Goal: Information Seeking & Learning: Learn about a topic

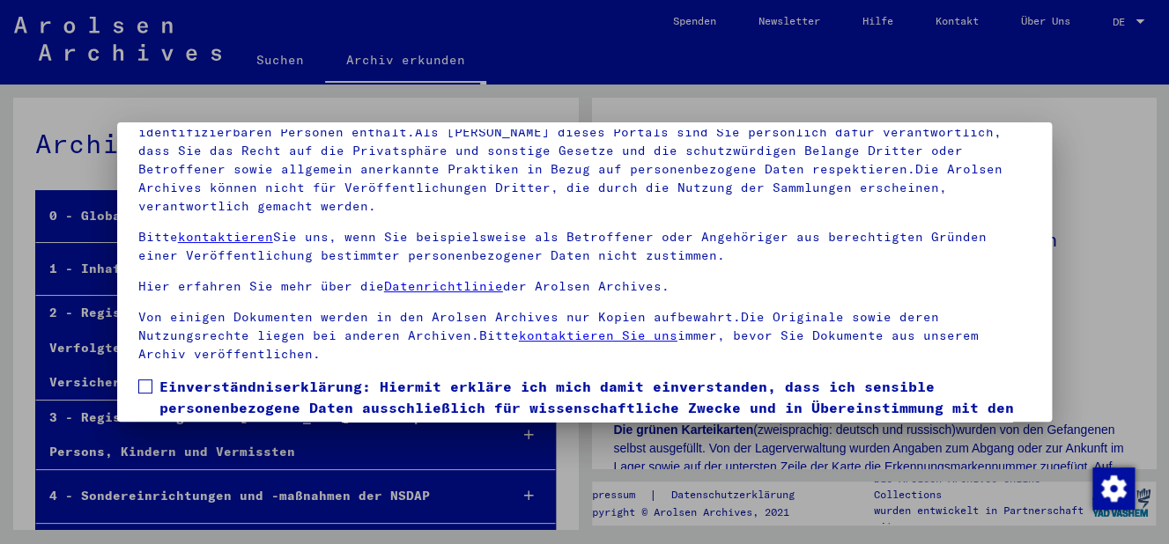
scroll to position [142, 0]
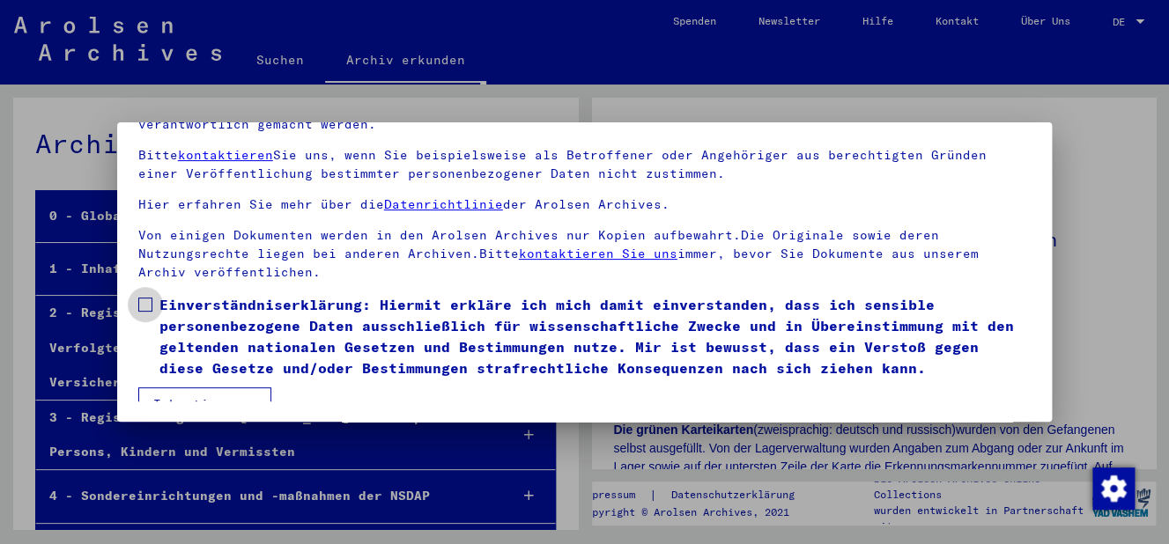
click at [150, 298] on span at bounding box center [145, 305] width 14 height 14
click at [200, 388] on button "Ich stimme zu" at bounding box center [204, 404] width 133 height 33
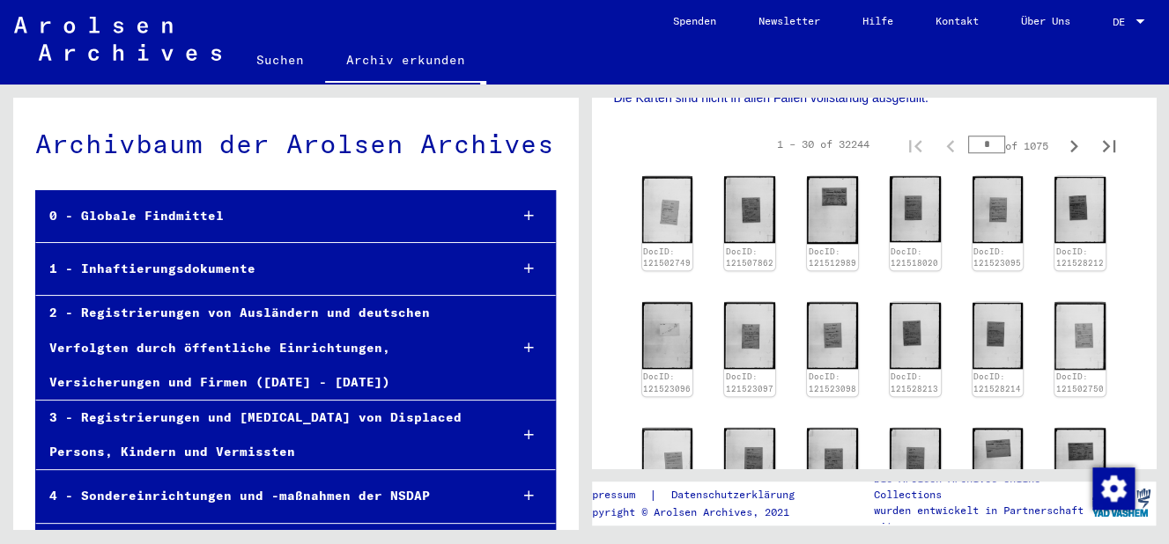
scroll to position [568, 0]
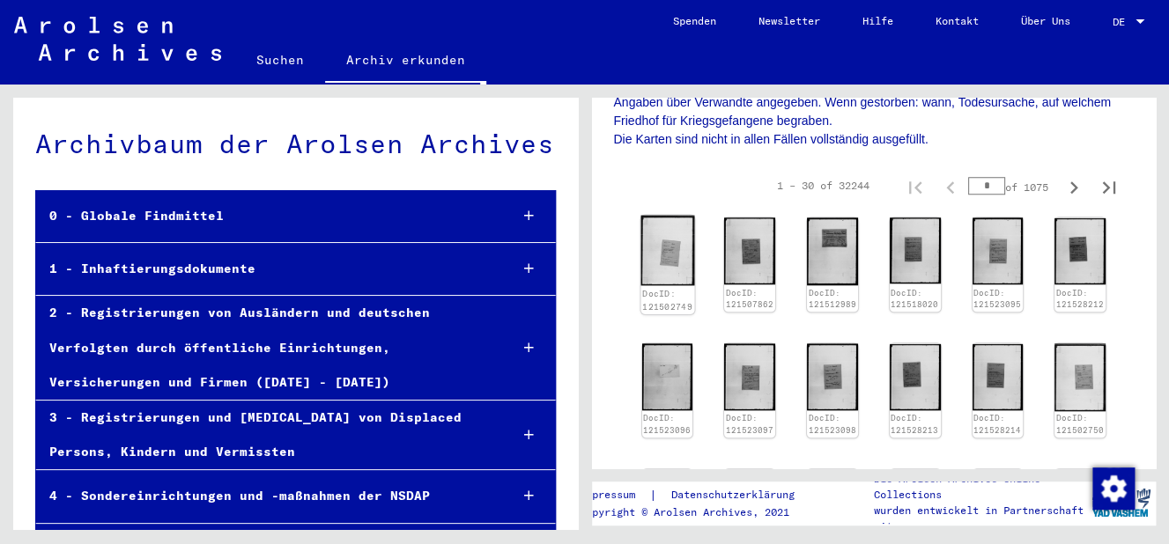
click at [689, 235] on img at bounding box center [667, 251] width 54 height 70
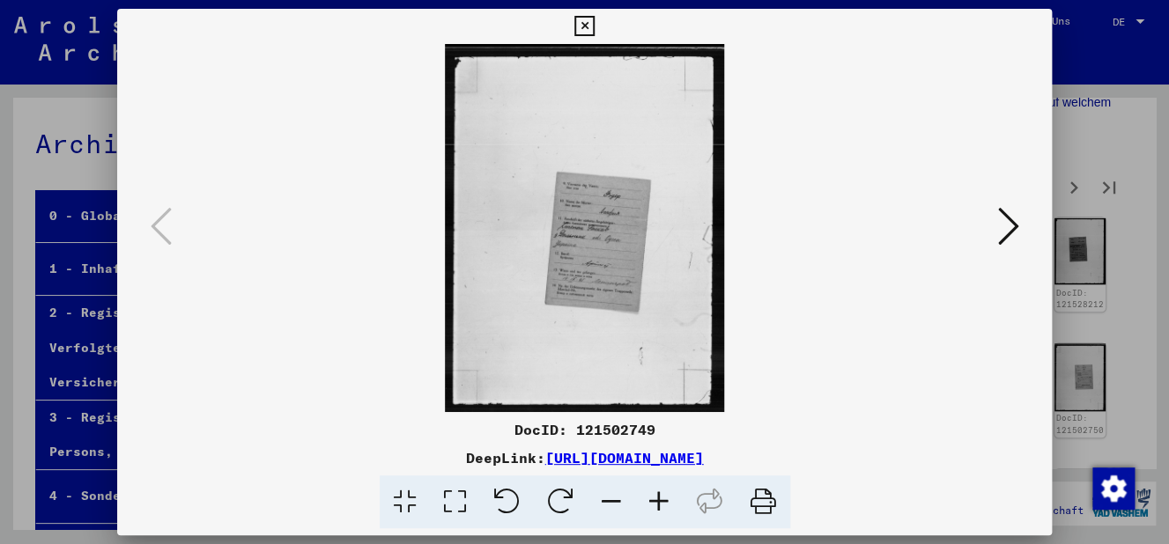
click at [663, 494] on icon at bounding box center [659, 503] width 48 height 54
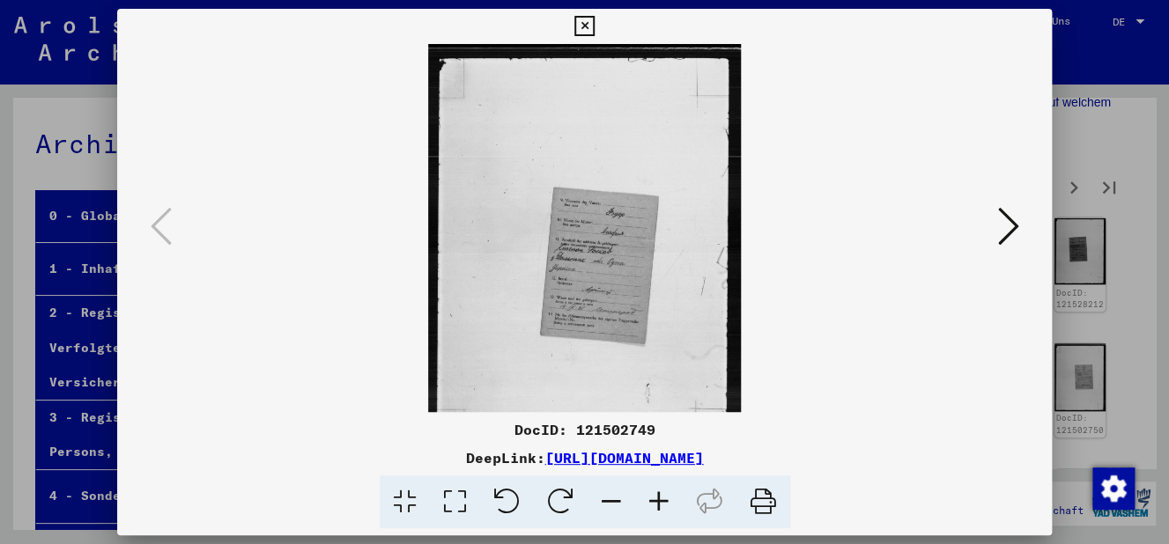
click at [663, 496] on icon at bounding box center [659, 503] width 48 height 54
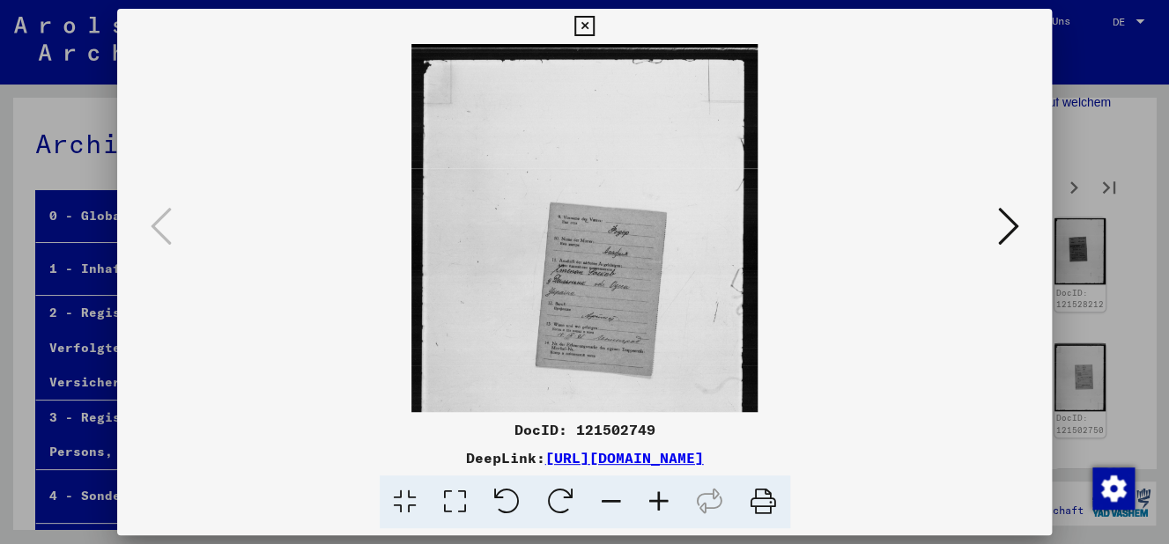
click at [663, 496] on icon at bounding box center [659, 503] width 48 height 54
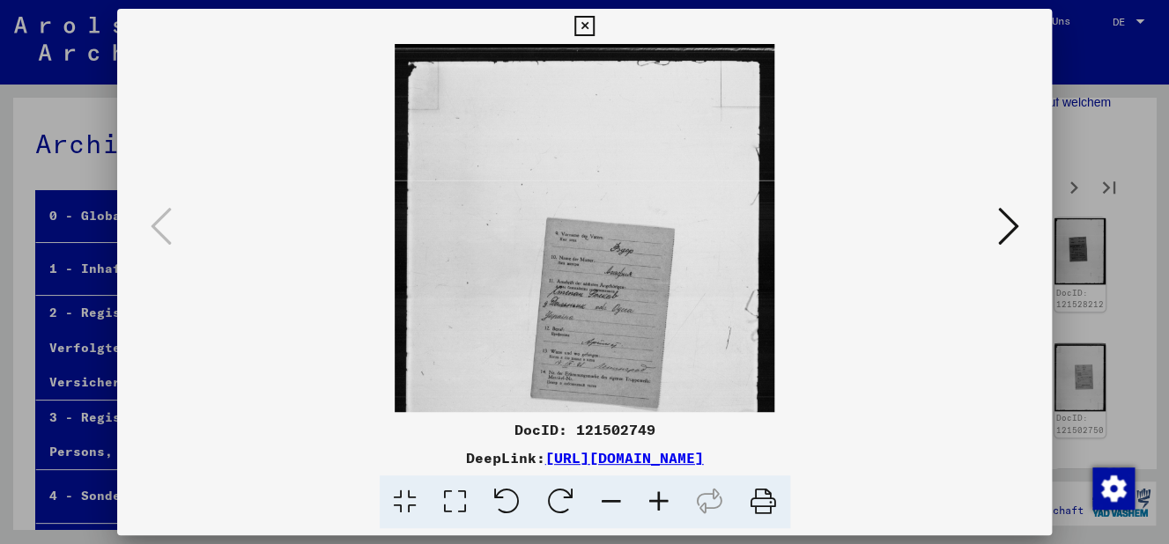
drag, startPoint x: 661, startPoint y: 496, endPoint x: 668, endPoint y: 507, distance: 13.4
click at [670, 511] on icon at bounding box center [659, 503] width 48 height 54
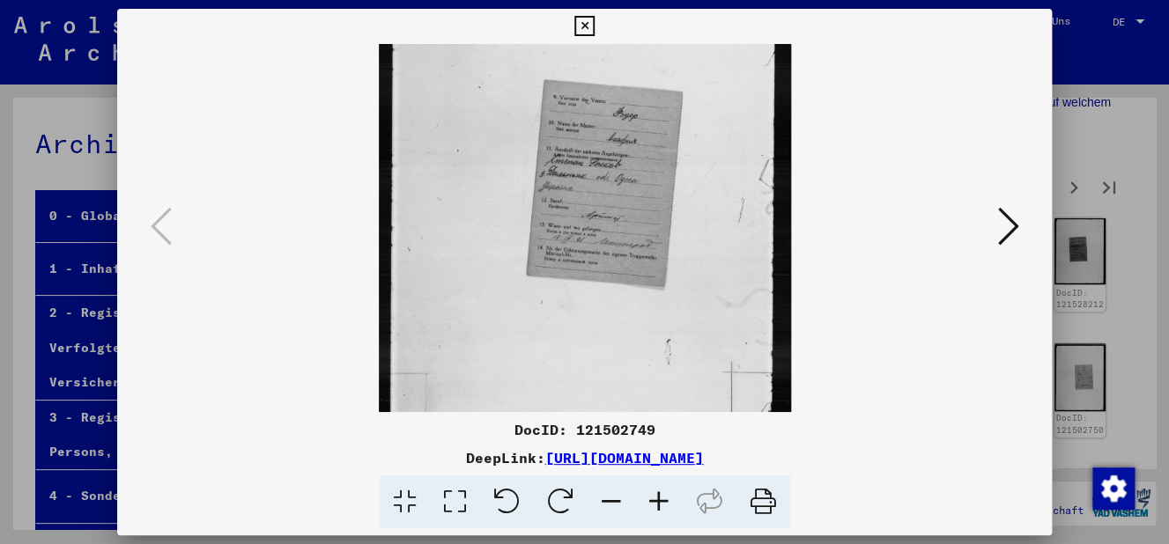
drag, startPoint x: 722, startPoint y: 253, endPoint x: 734, endPoint y: 164, distance: 89.7
click at [734, 164] on img at bounding box center [585, 163] width 412 height 544
click at [669, 505] on icon at bounding box center [659, 503] width 48 height 54
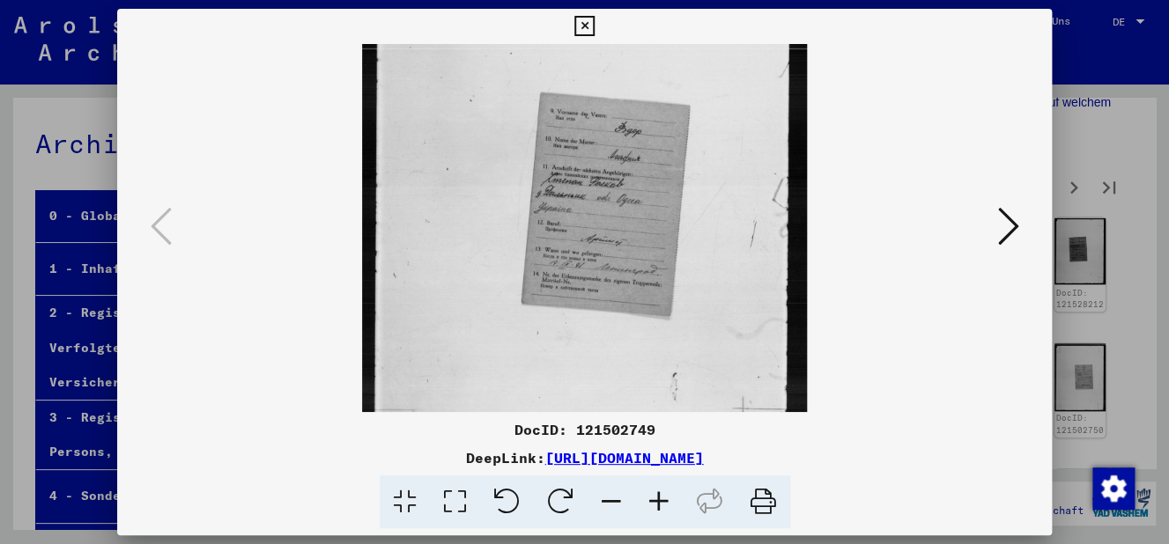
click at [668, 503] on icon at bounding box center [659, 503] width 48 height 54
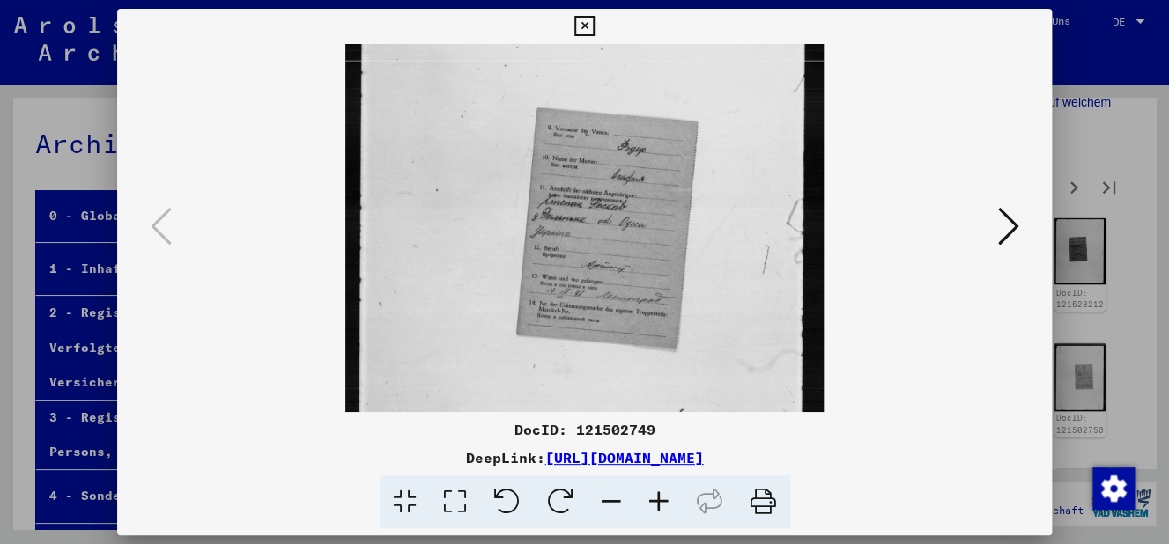
click at [665, 502] on icon at bounding box center [659, 503] width 48 height 54
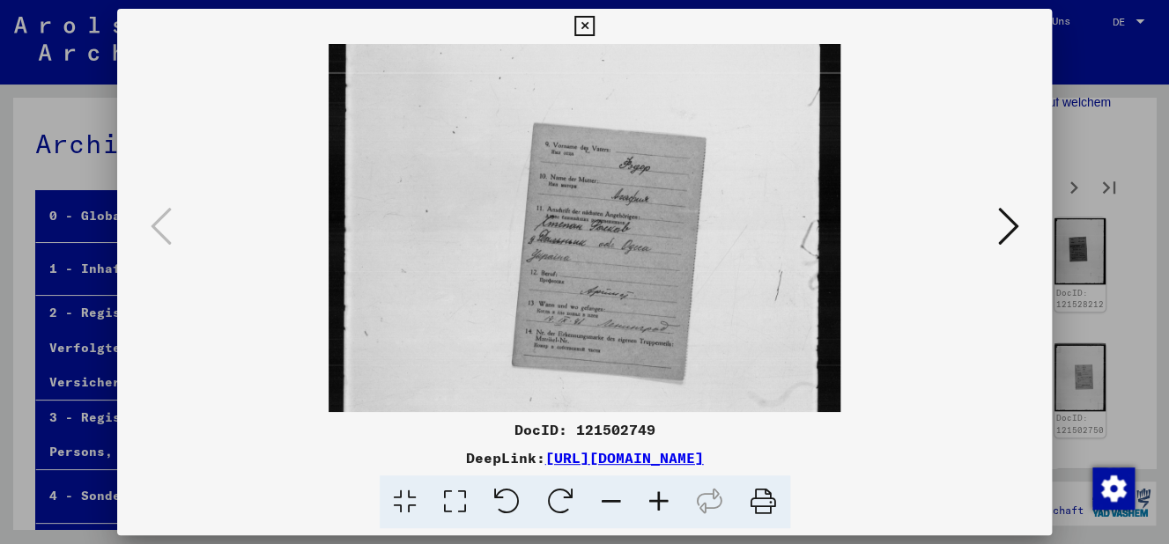
click at [665, 502] on icon at bounding box center [659, 503] width 48 height 54
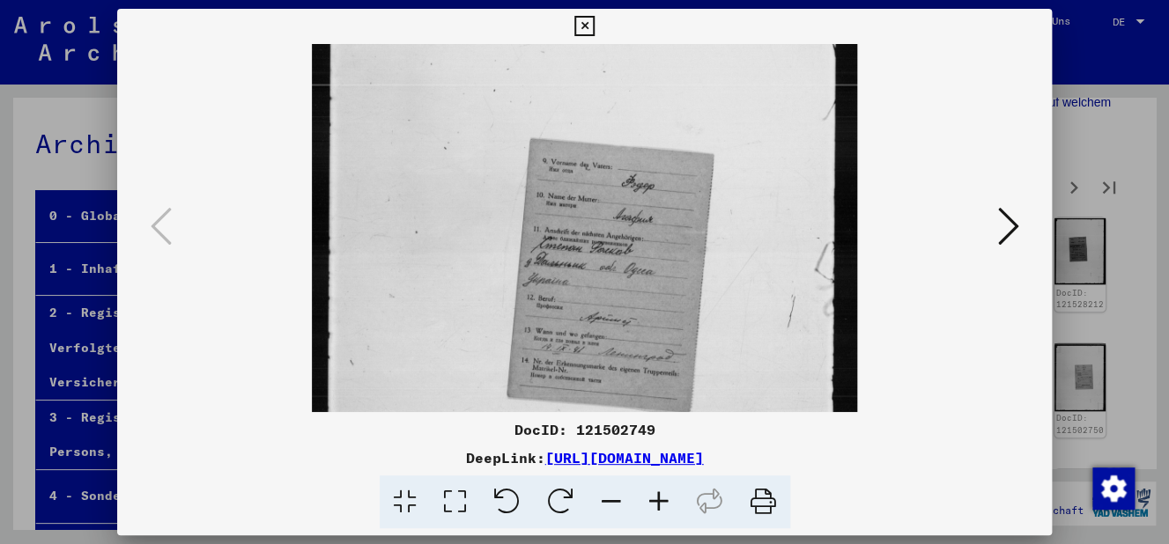
click at [665, 502] on icon at bounding box center [659, 503] width 48 height 54
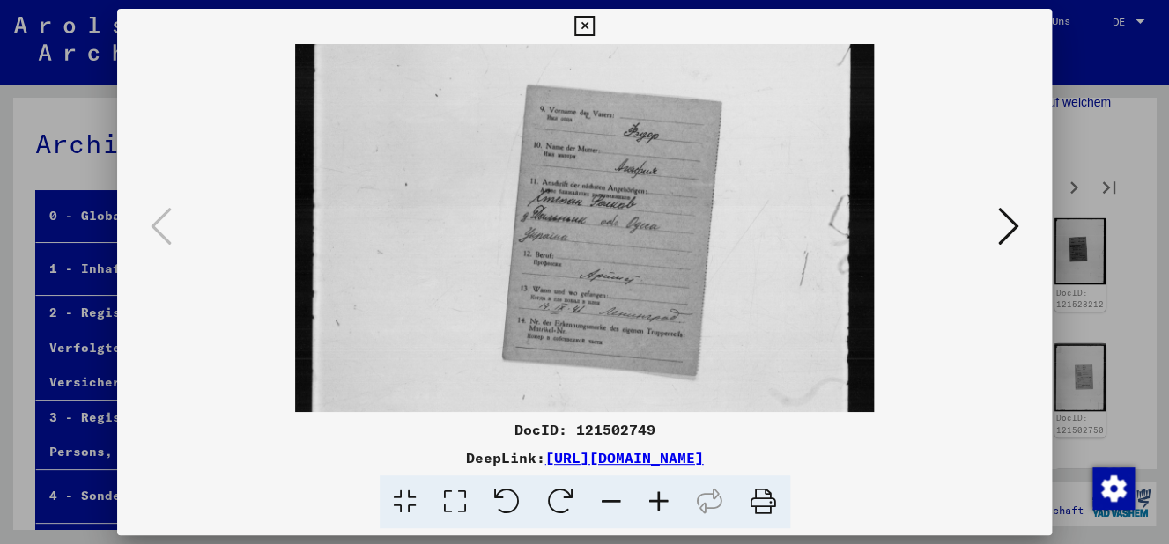
scroll to position [242, 0]
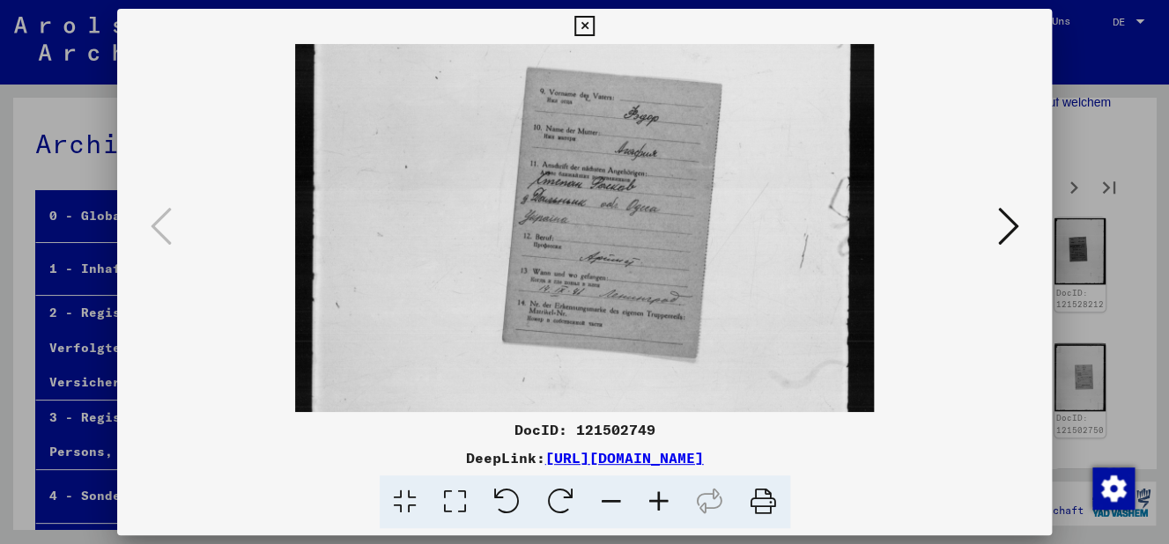
drag, startPoint x: 690, startPoint y: 277, endPoint x: 710, endPoint y: 190, distance: 89.5
click at [710, 190] on img at bounding box center [584, 184] width 579 height 765
click at [735, 167] on img at bounding box center [584, 184] width 579 height 765
click at [1022, 228] on button at bounding box center [1008, 228] width 32 height 50
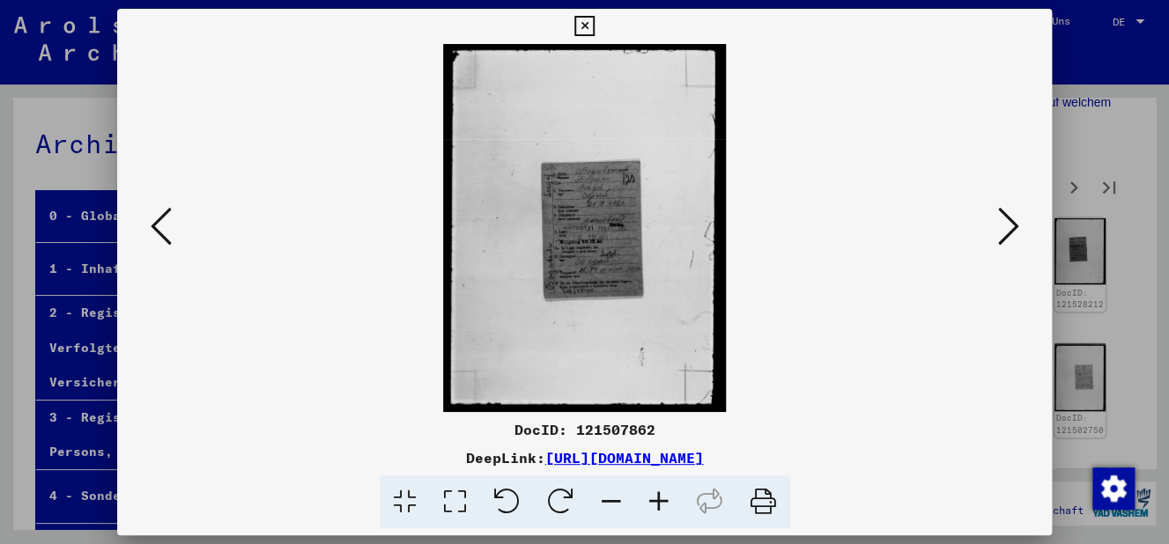
click at [1020, 227] on button at bounding box center [1008, 228] width 32 height 50
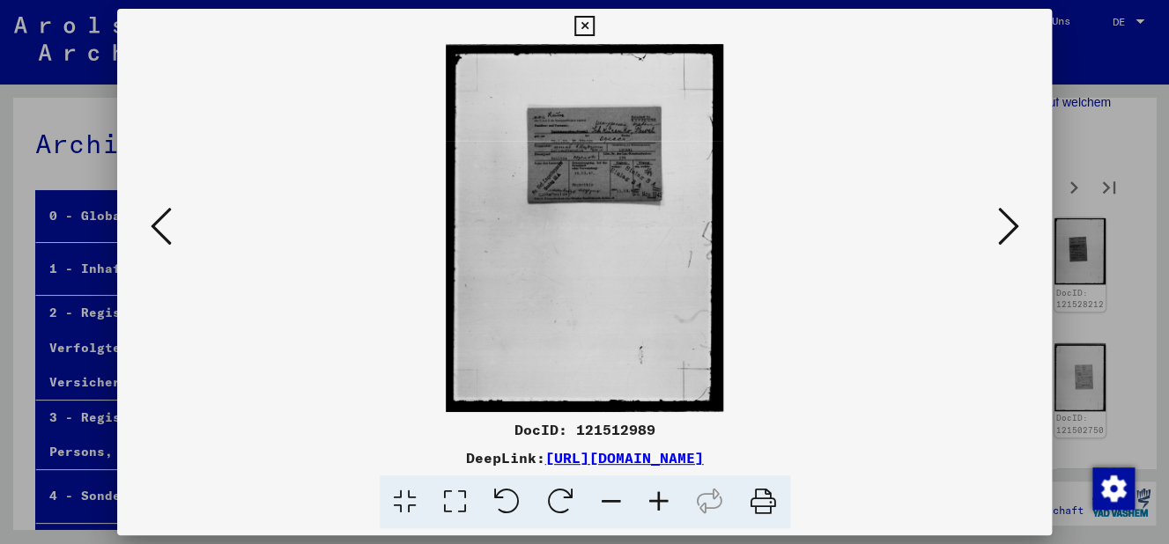
click at [652, 506] on icon at bounding box center [659, 503] width 48 height 54
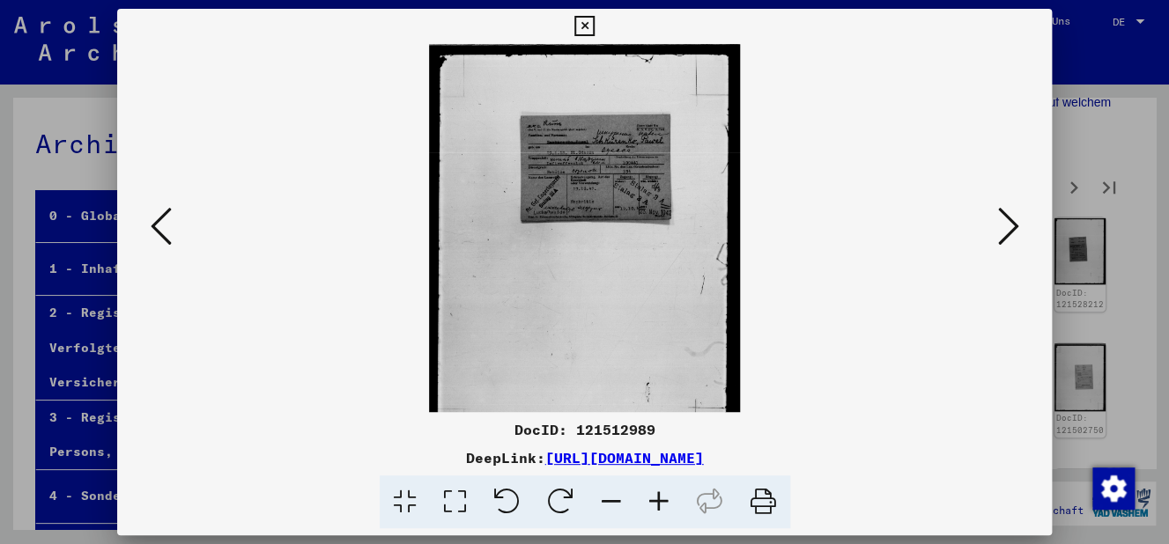
click at [652, 506] on icon at bounding box center [659, 503] width 48 height 54
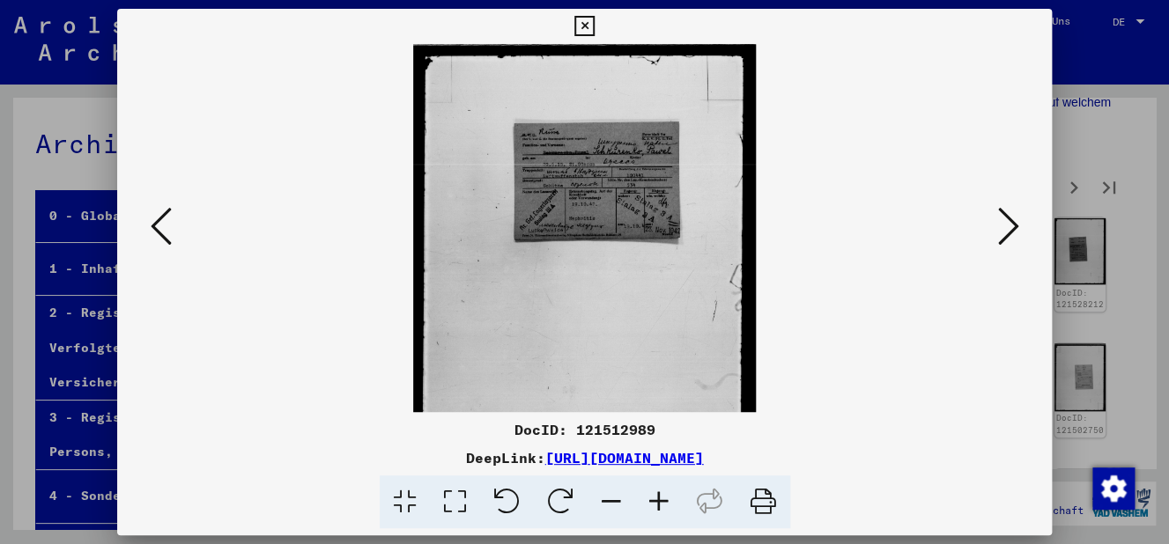
click at [652, 506] on icon at bounding box center [659, 503] width 48 height 54
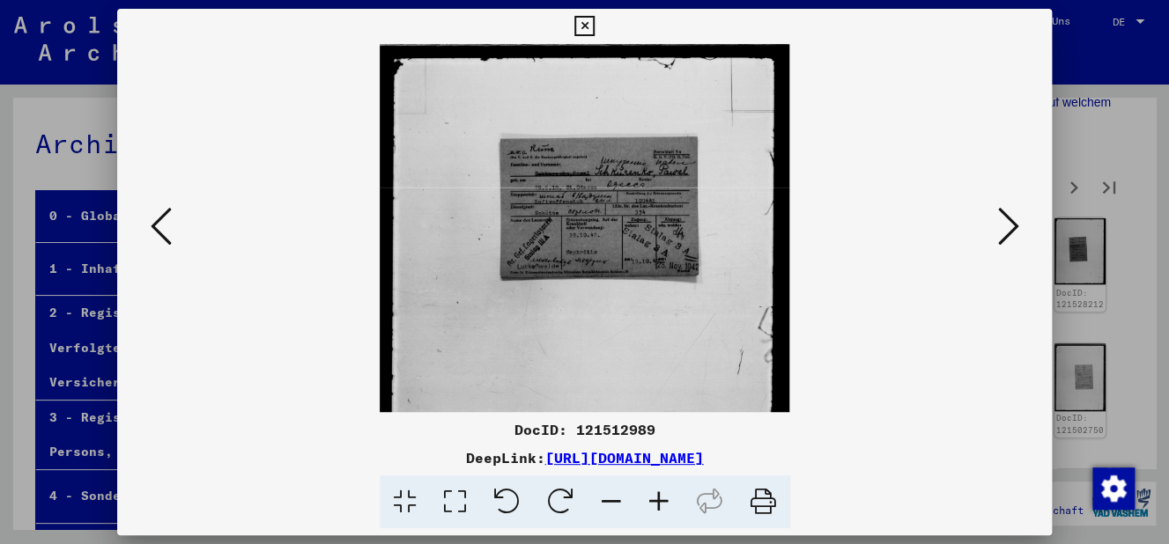
click at [652, 506] on icon at bounding box center [659, 503] width 48 height 54
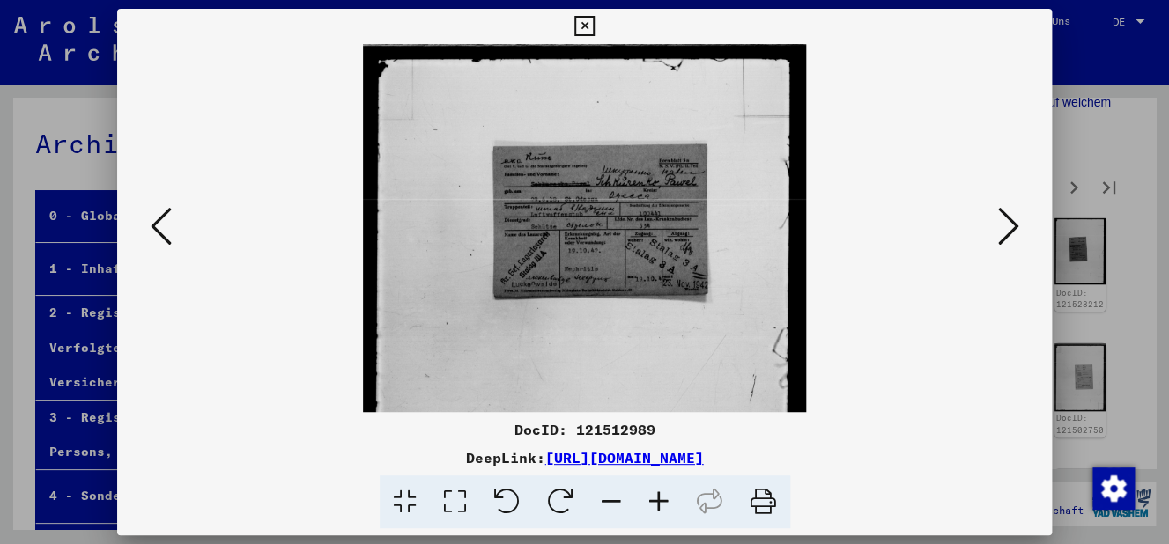
click at [652, 506] on icon at bounding box center [659, 503] width 48 height 54
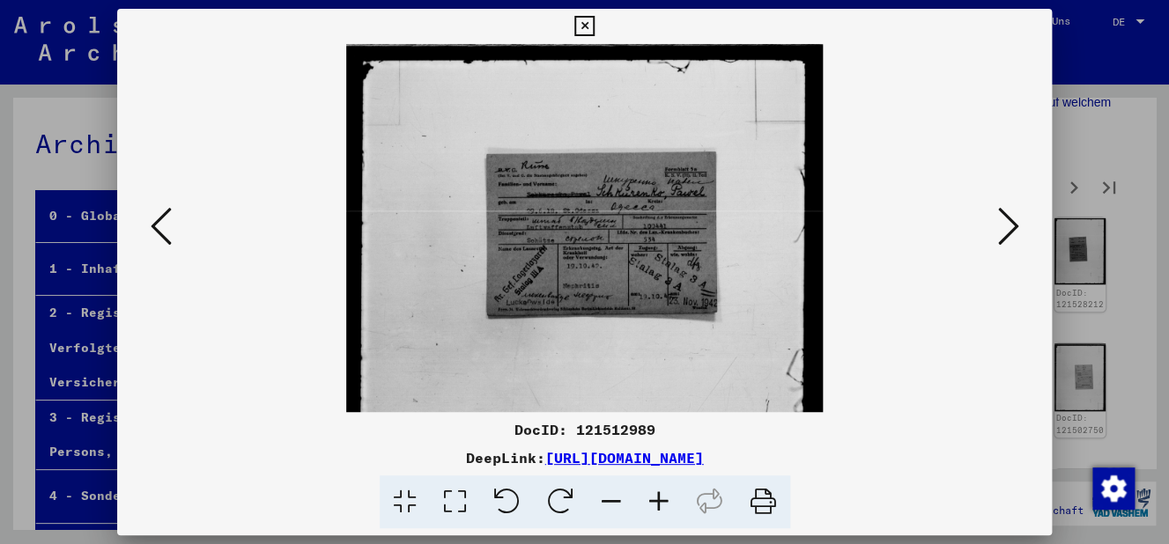
click at [652, 506] on icon at bounding box center [659, 503] width 48 height 54
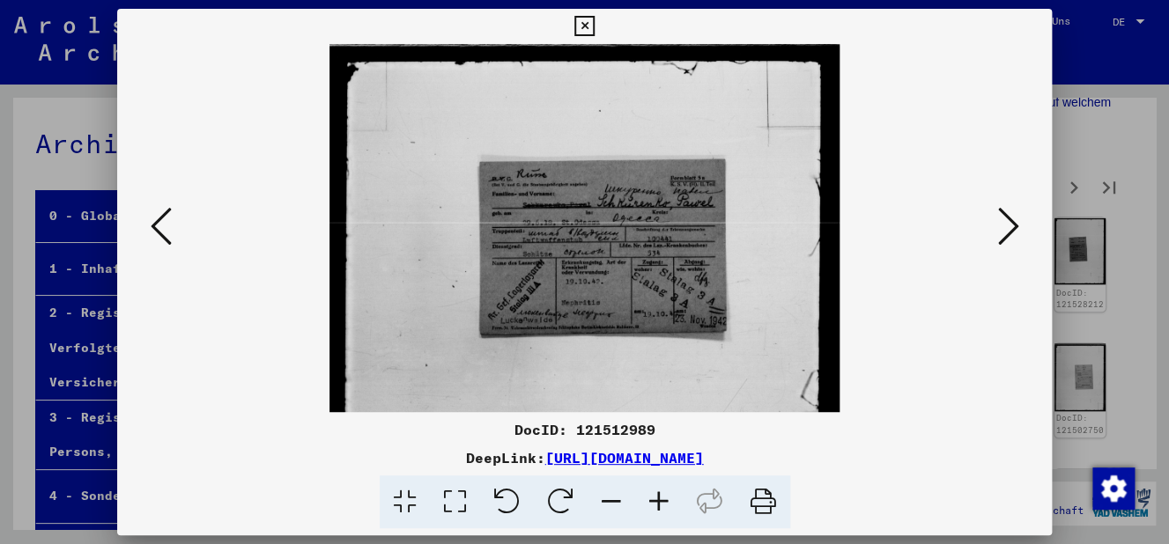
click at [652, 506] on icon at bounding box center [659, 503] width 48 height 54
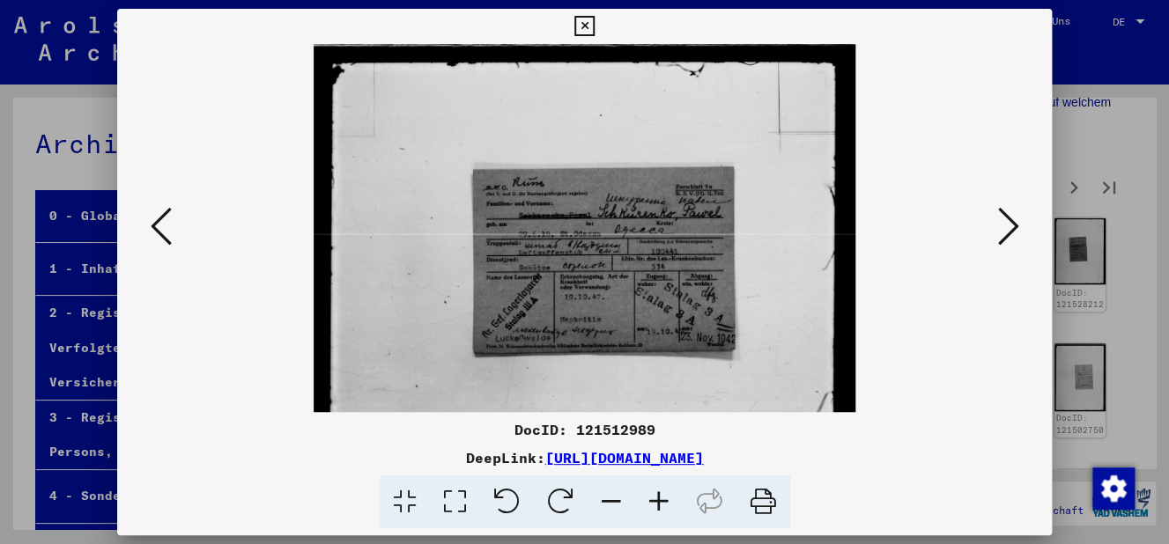
click at [652, 506] on icon at bounding box center [659, 503] width 48 height 54
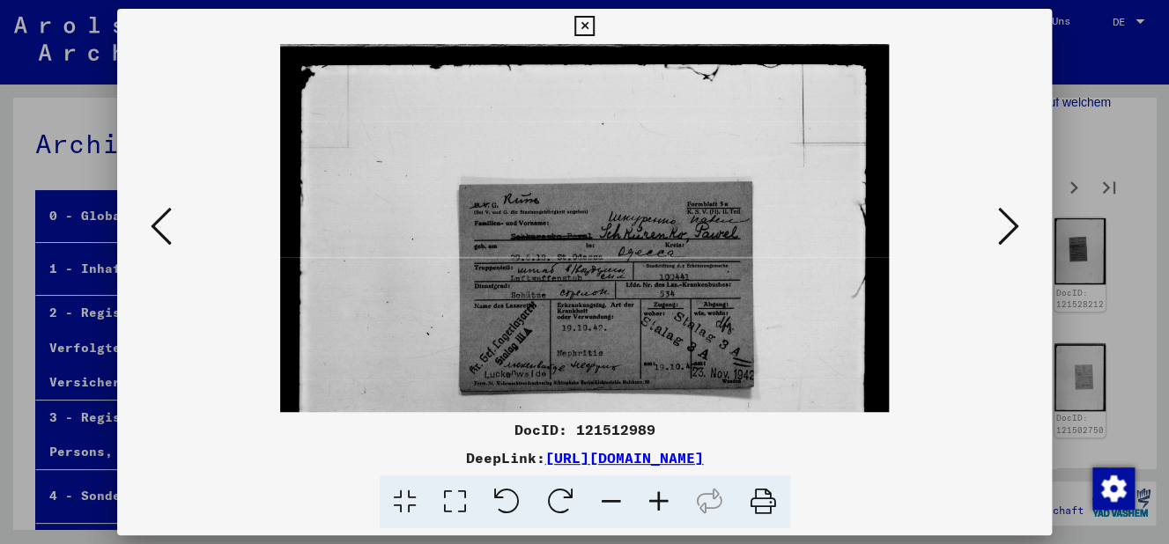
click at [652, 506] on icon at bounding box center [659, 503] width 48 height 54
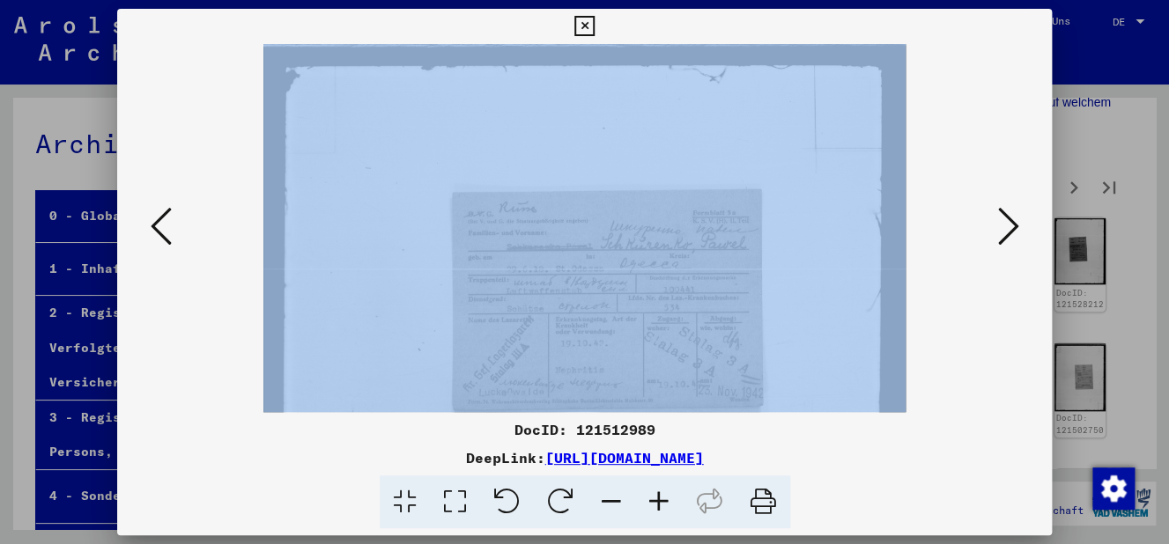
drag, startPoint x: 692, startPoint y: 307, endPoint x: 696, endPoint y: 293, distance: 13.7
click at [696, 293] on div "DocID: 121512989 DeepLink: [URL][DOMAIN_NAME]" at bounding box center [584, 269] width 935 height 521
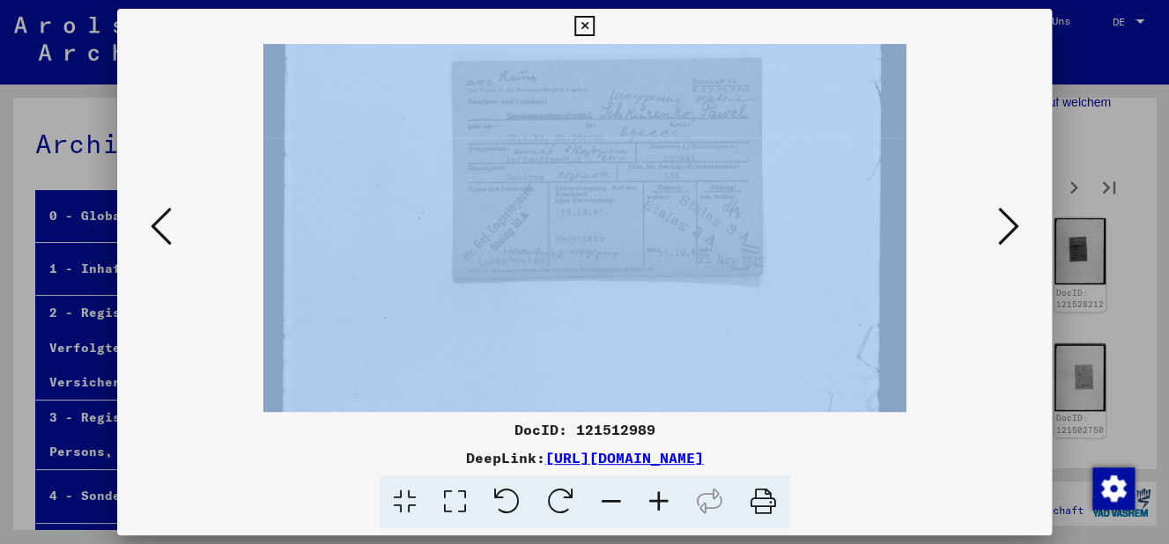
drag, startPoint x: 554, startPoint y: 362, endPoint x: 637, endPoint y: 230, distance: 155.9
click at [637, 230] on img at bounding box center [584, 339] width 642 height 853
click at [660, 505] on icon at bounding box center [659, 503] width 48 height 54
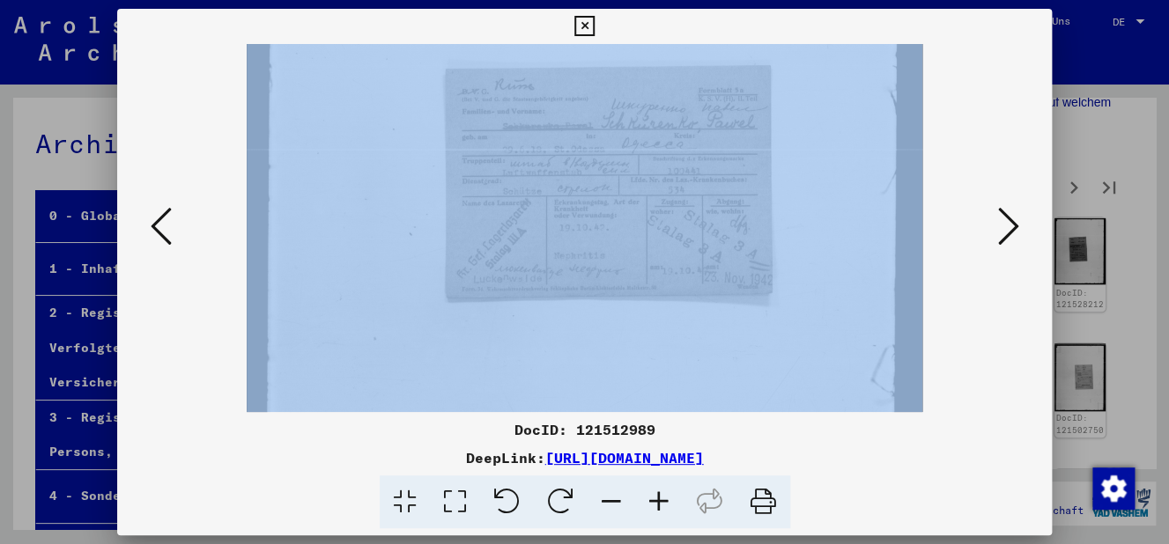
click at [660, 504] on icon at bounding box center [659, 503] width 48 height 54
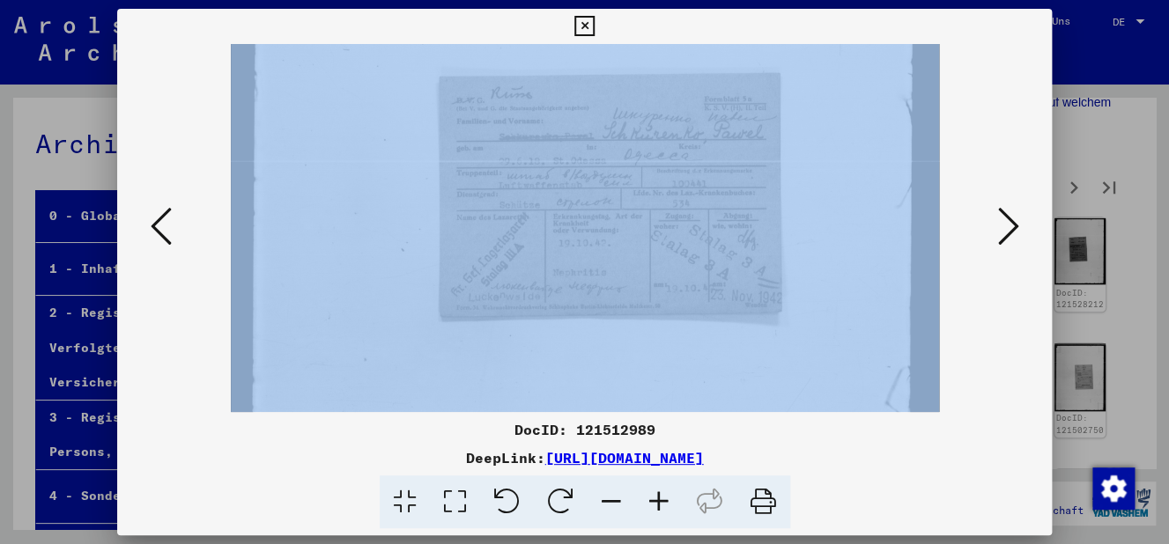
click at [658, 504] on icon at bounding box center [659, 503] width 48 height 54
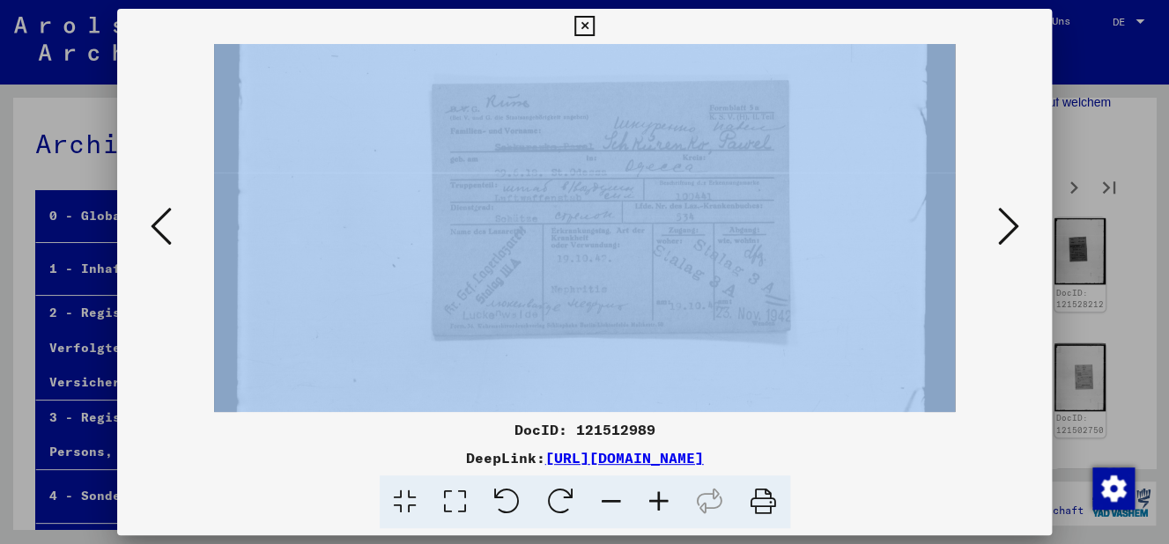
click at [658, 504] on icon at bounding box center [659, 503] width 48 height 54
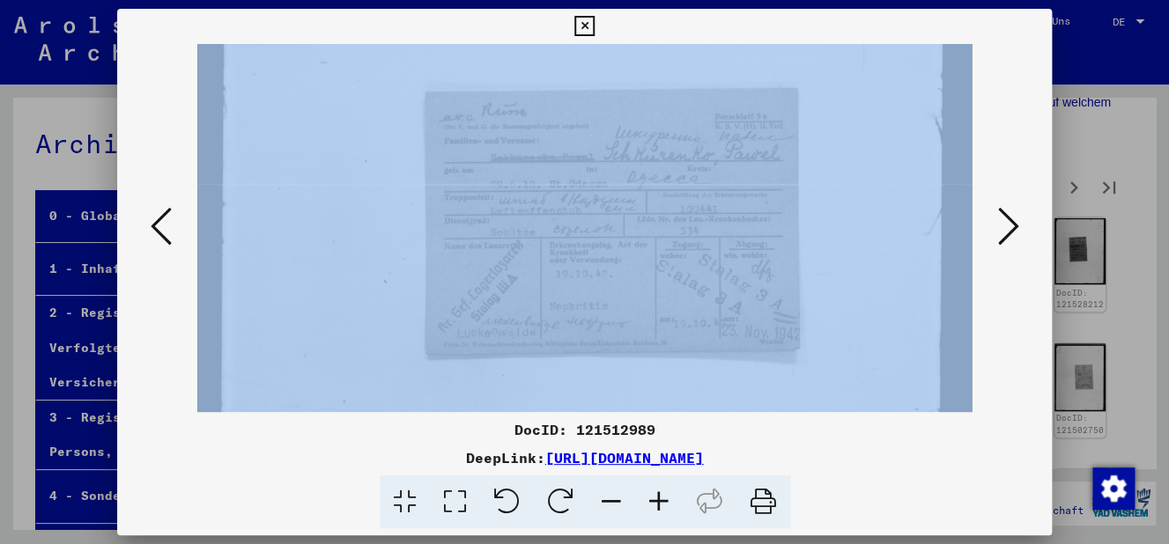
click at [658, 504] on icon at bounding box center [659, 503] width 48 height 54
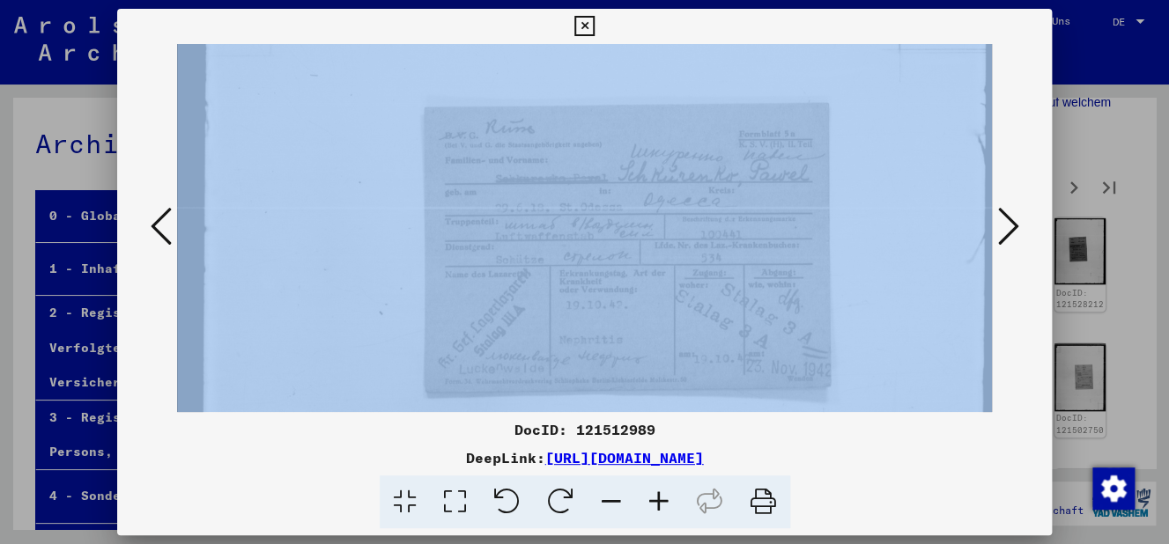
click at [658, 504] on icon at bounding box center [659, 503] width 48 height 54
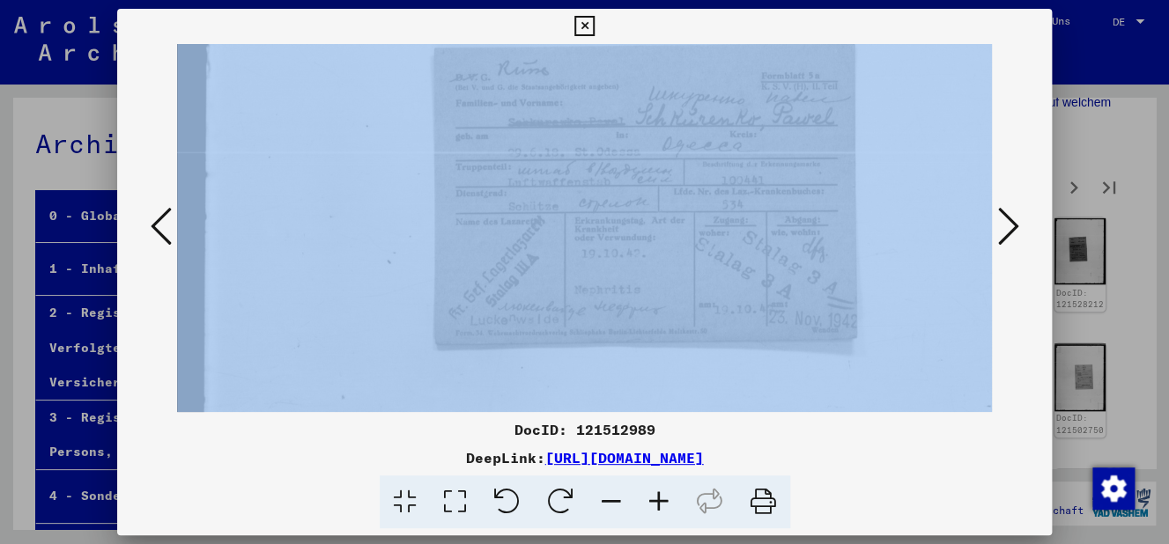
scroll to position [213, 0]
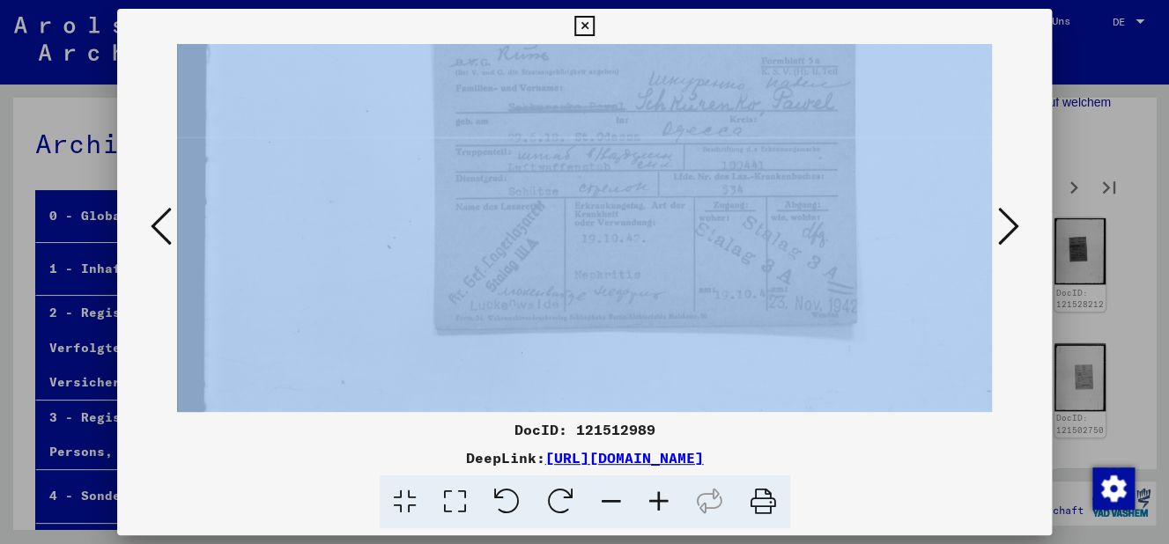
drag, startPoint x: 693, startPoint y: 301, endPoint x: 714, endPoint y: 220, distance: 83.7
click at [714, 220] on img at bounding box center [614, 411] width 874 height 1161
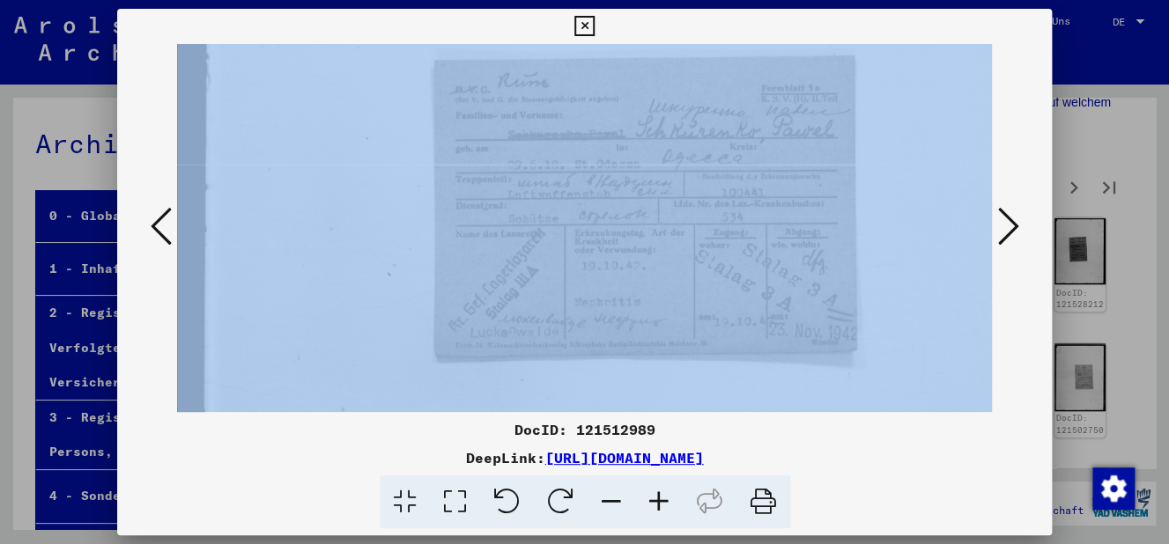
scroll to position [184, 0]
drag, startPoint x: 720, startPoint y: 225, endPoint x: 731, endPoint y: 254, distance: 31.2
click at [731, 254] on img at bounding box center [614, 440] width 874 height 1161
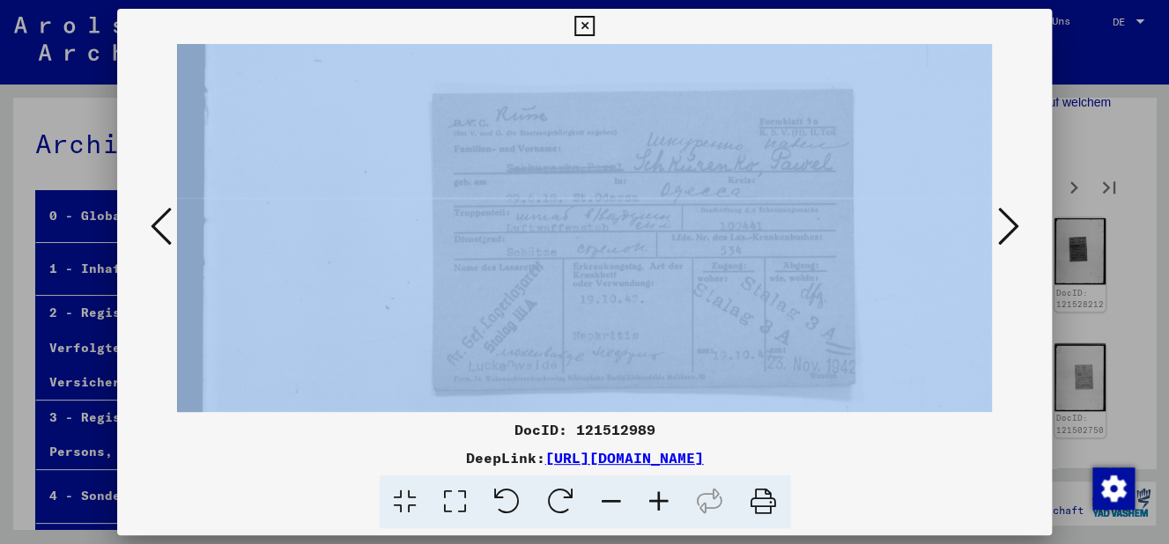
drag, startPoint x: 731, startPoint y: 254, endPoint x: 729, endPoint y: 284, distance: 30.9
click at [729, 284] on img at bounding box center [612, 472] width 874 height 1161
click at [595, 30] on icon at bounding box center [584, 26] width 20 height 21
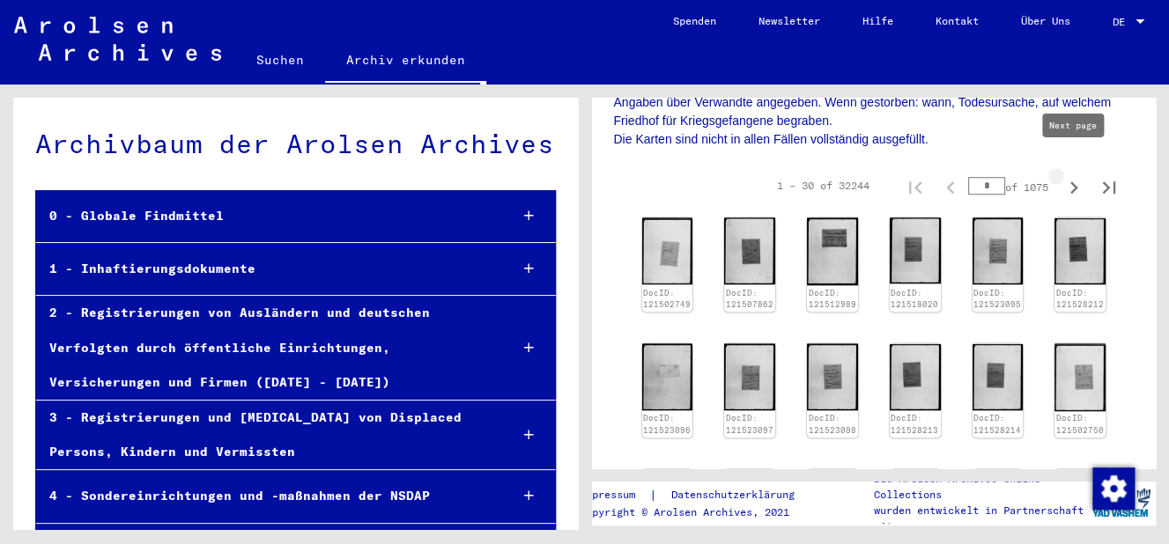
click at [1070, 175] on icon "Next page" at bounding box center [1073, 187] width 25 height 25
type input "*"
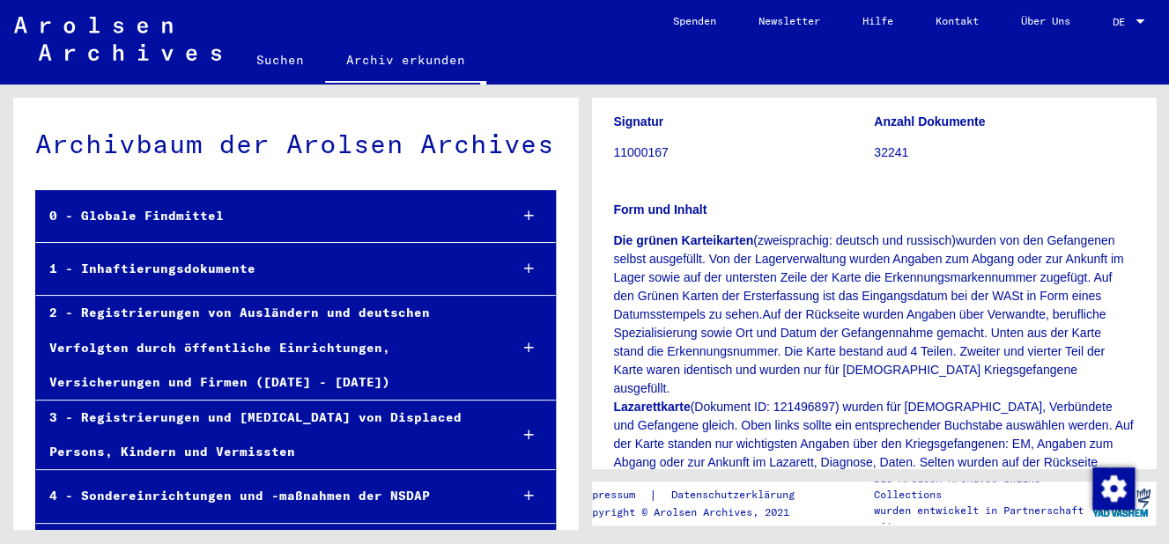
scroll to position [0, 0]
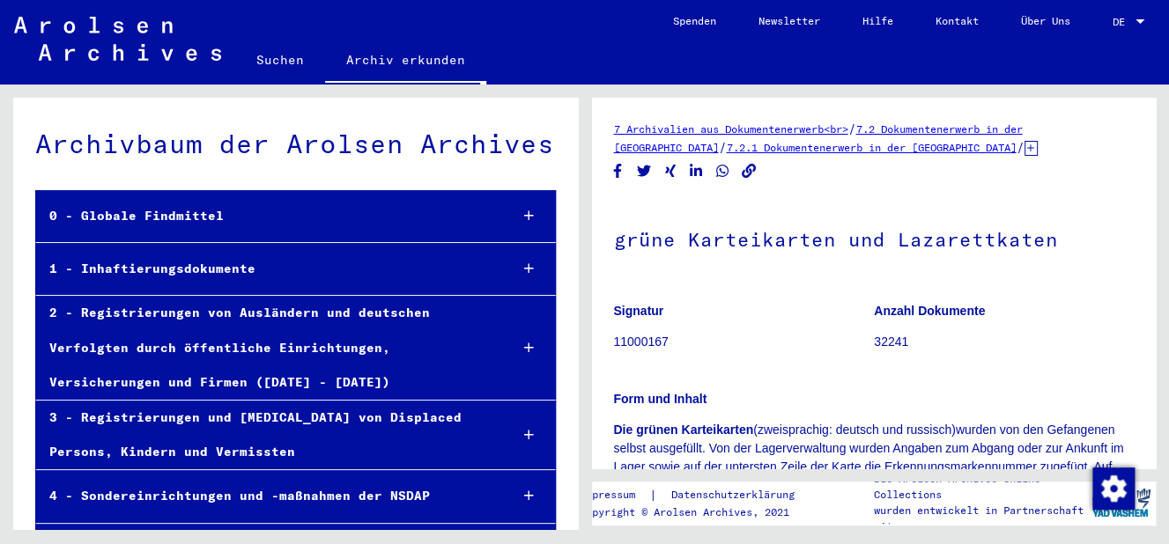
click at [999, 127] on link "7.2 Dokumentenerwerb in der [GEOGRAPHIC_DATA]" at bounding box center [818, 138] width 409 height 32
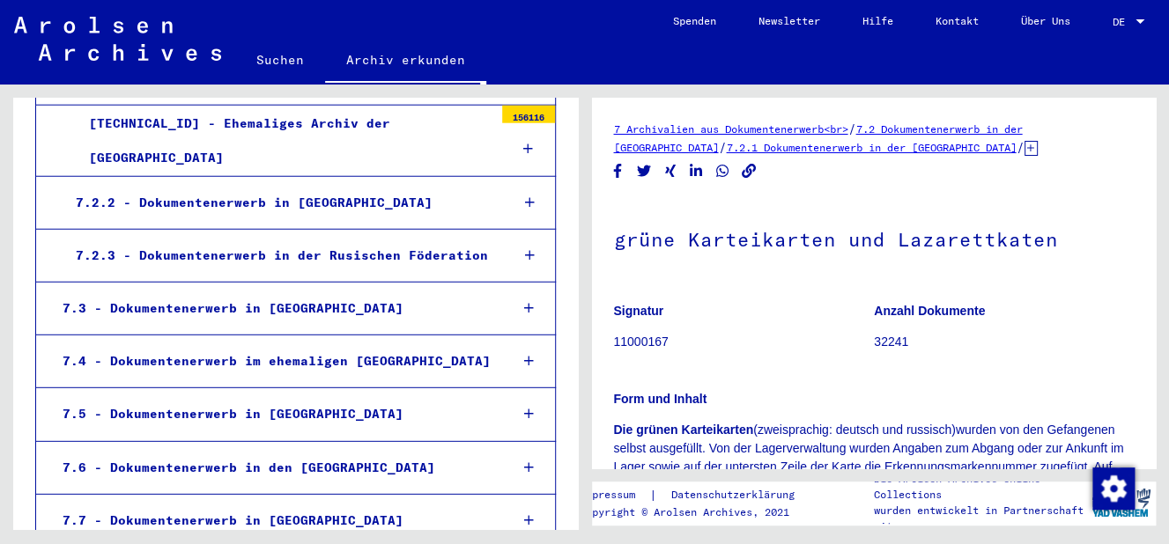
scroll to position [1894, 0]
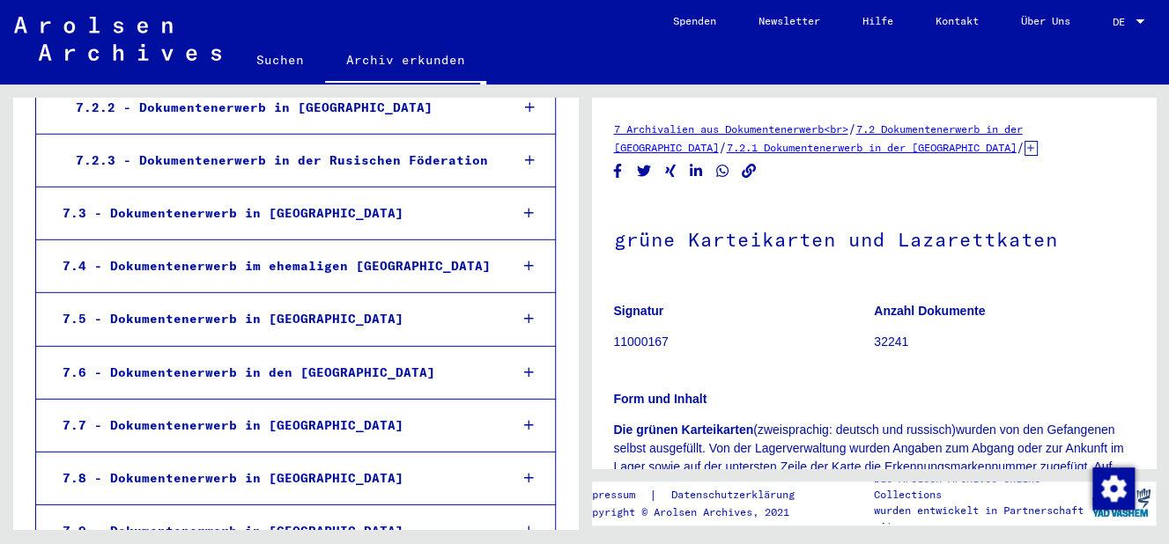
click at [532, 313] on icon at bounding box center [529, 319] width 10 height 12
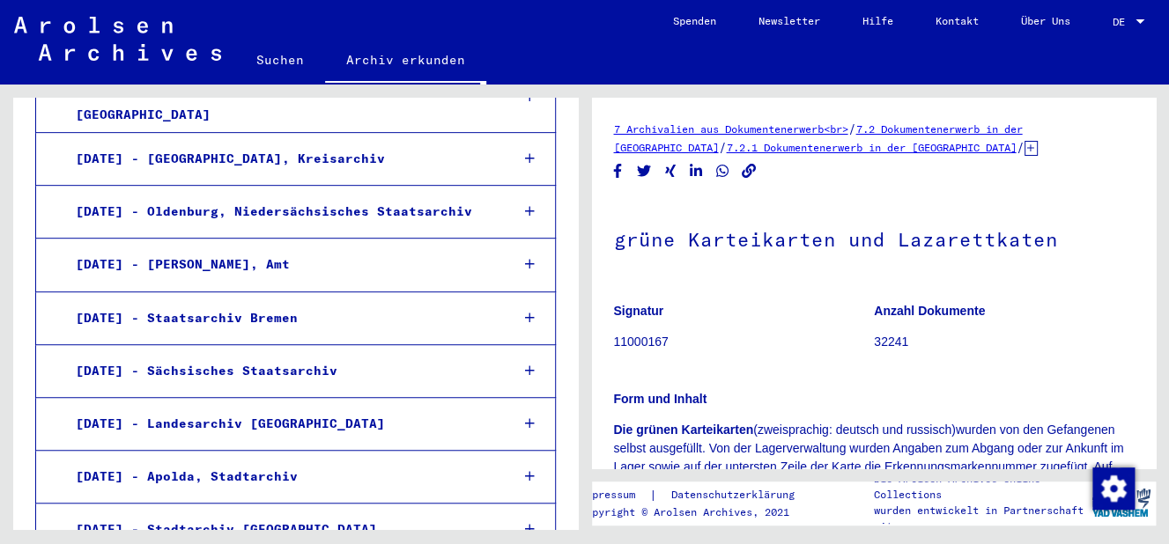
scroll to position [2934, 0]
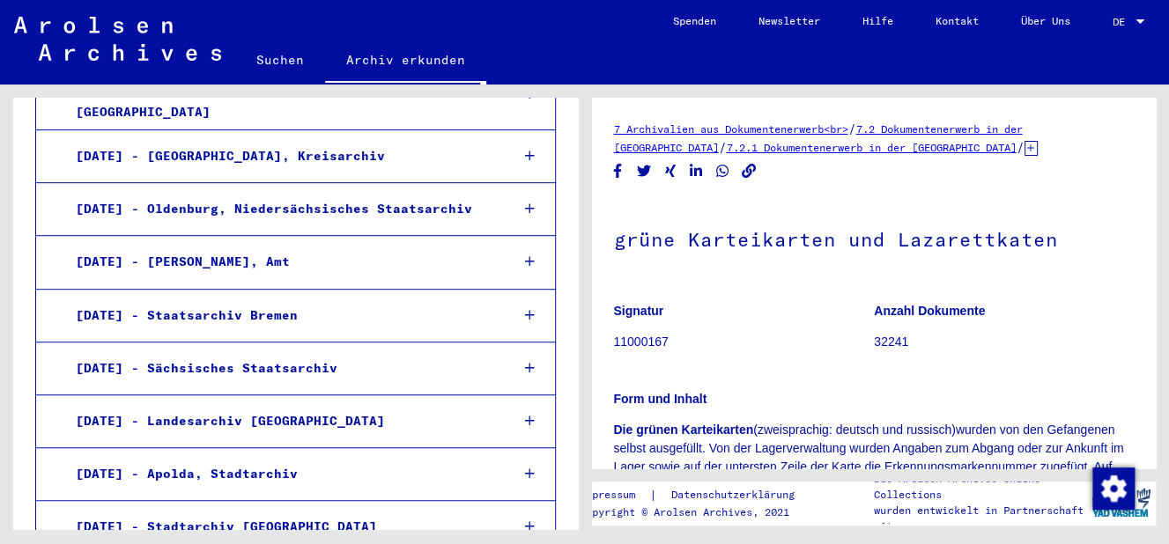
click at [536, 183] on div at bounding box center [529, 209] width 50 height 52
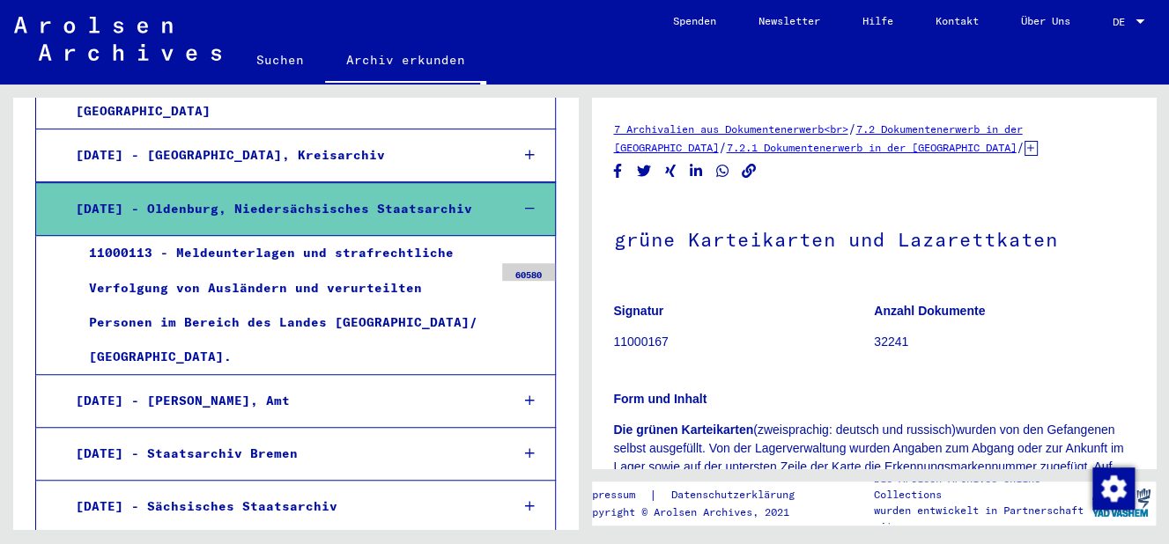
click at [536, 183] on div at bounding box center [529, 209] width 50 height 52
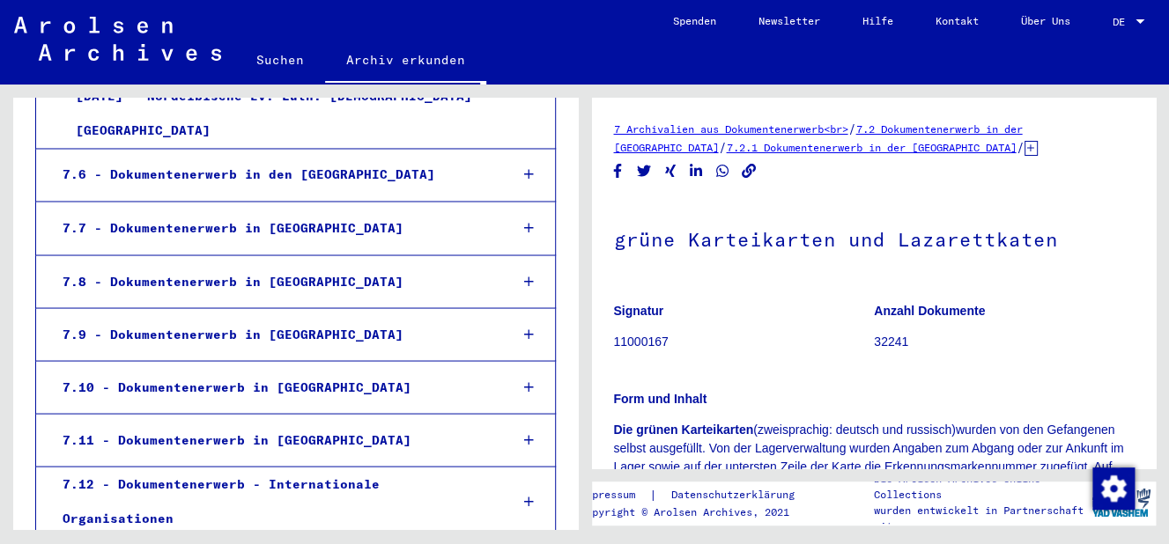
scroll to position [3744, 0]
